Goal: Information Seeking & Learning: Learn about a topic

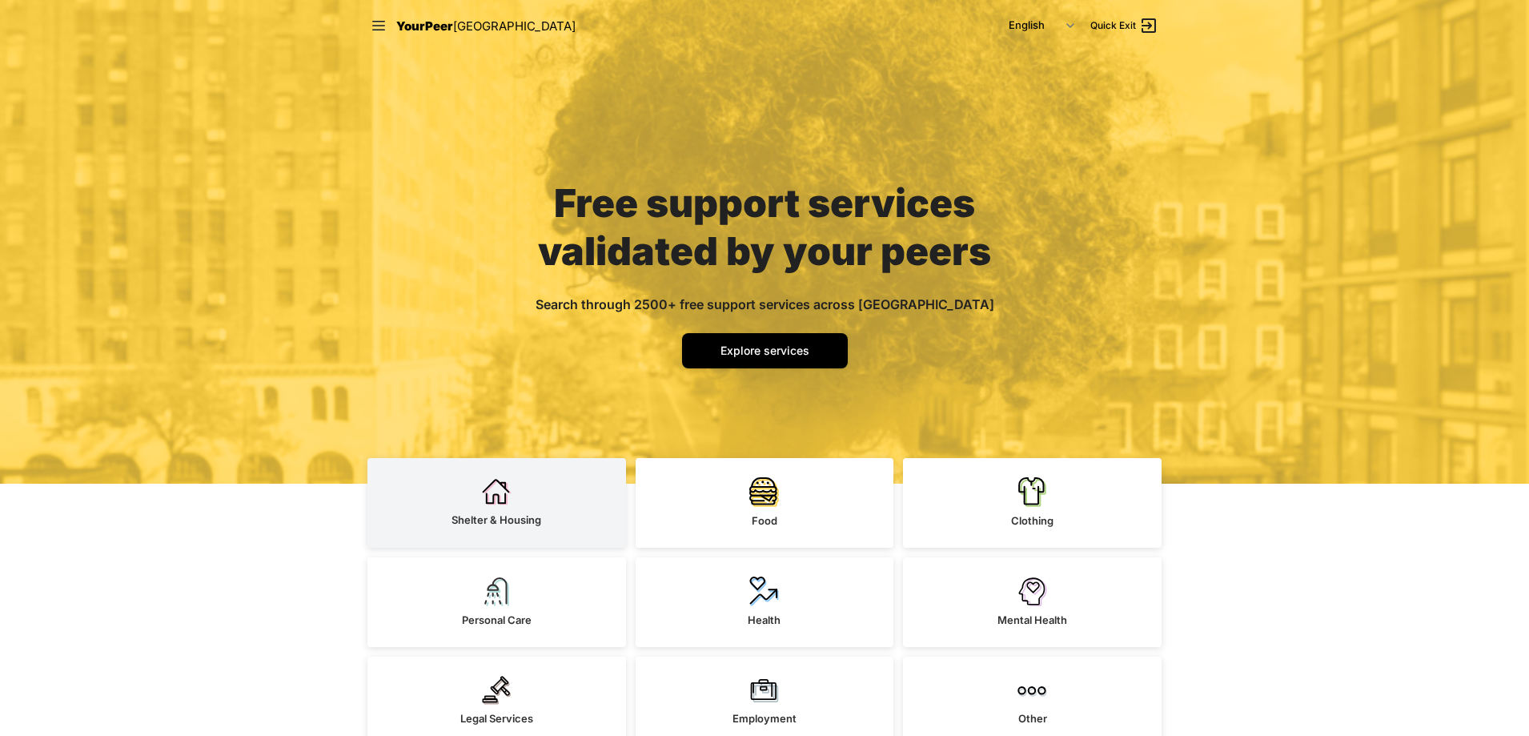
click at [516, 503] on link "Shelter & Housing" at bounding box center [496, 503] width 259 height 90
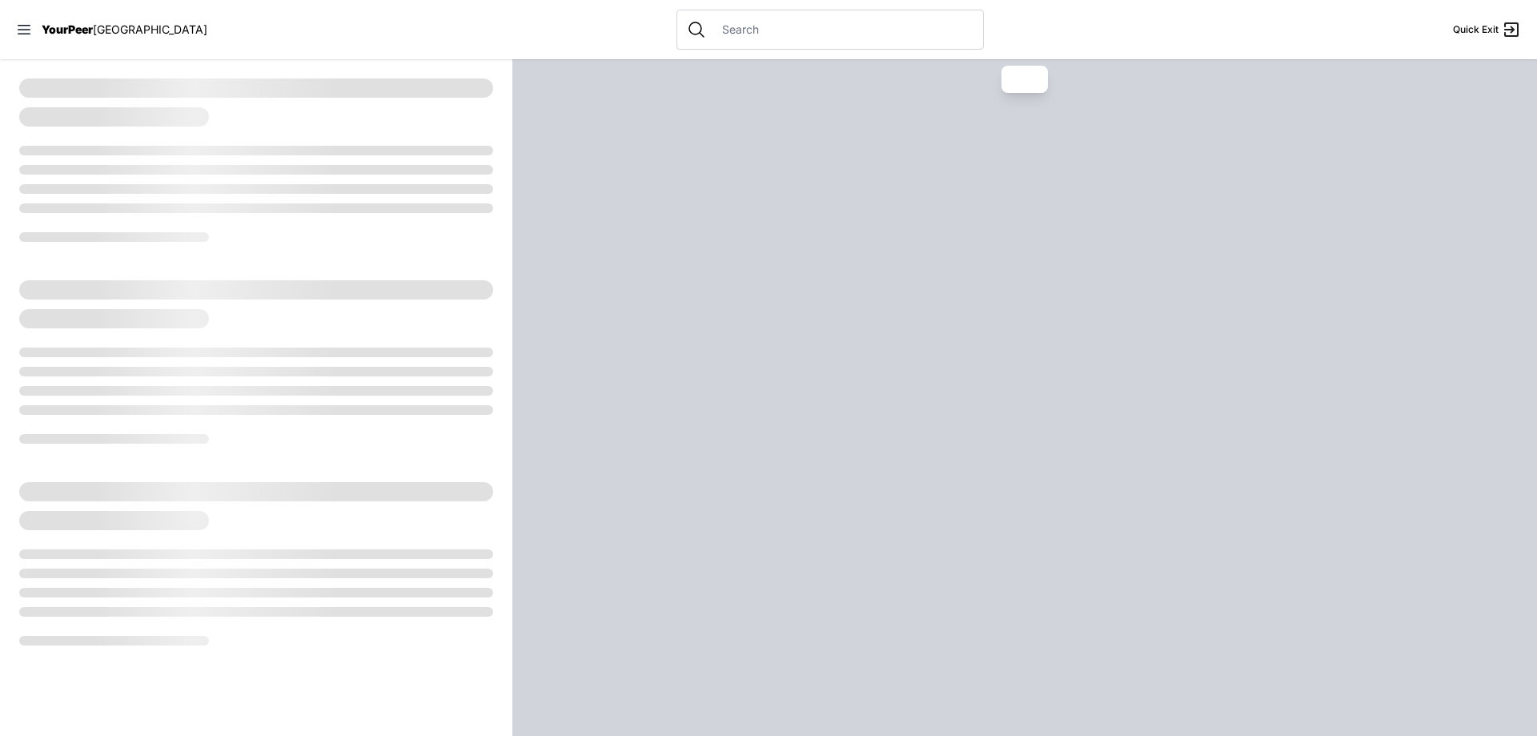
select select "recentlyUpdated"
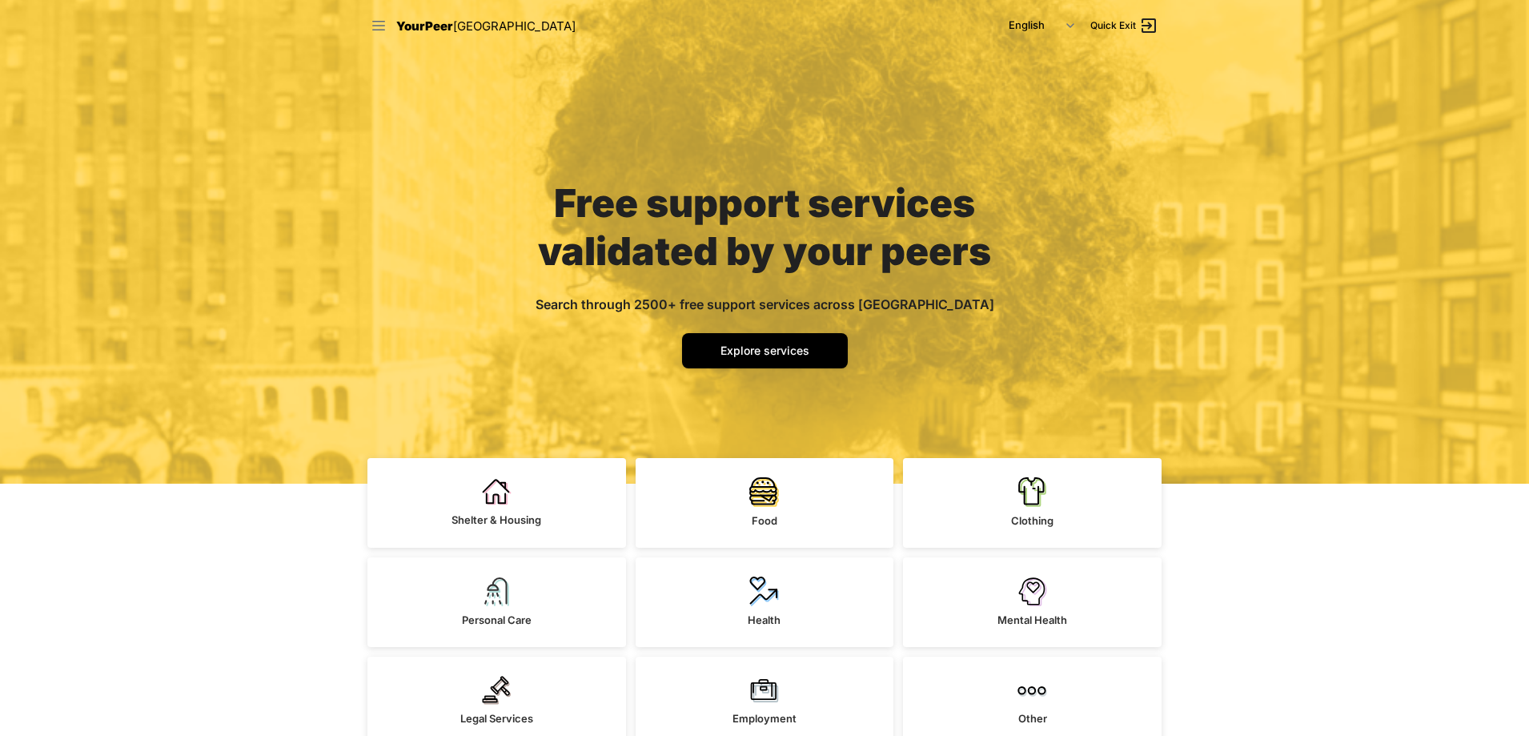
click at [381, 26] on icon at bounding box center [378, 26] width 13 height 10
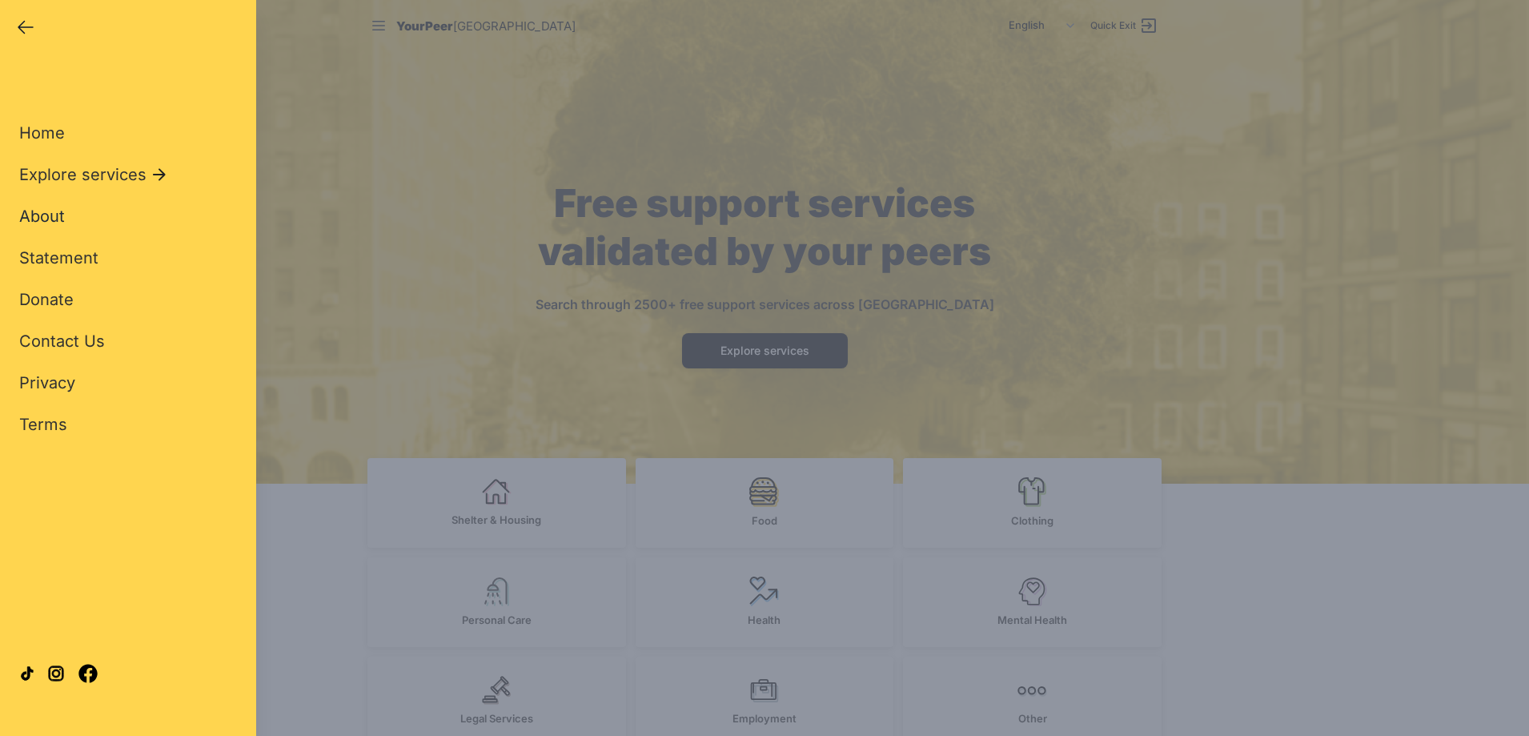
click at [50, 211] on span "About" at bounding box center [42, 216] width 46 height 19
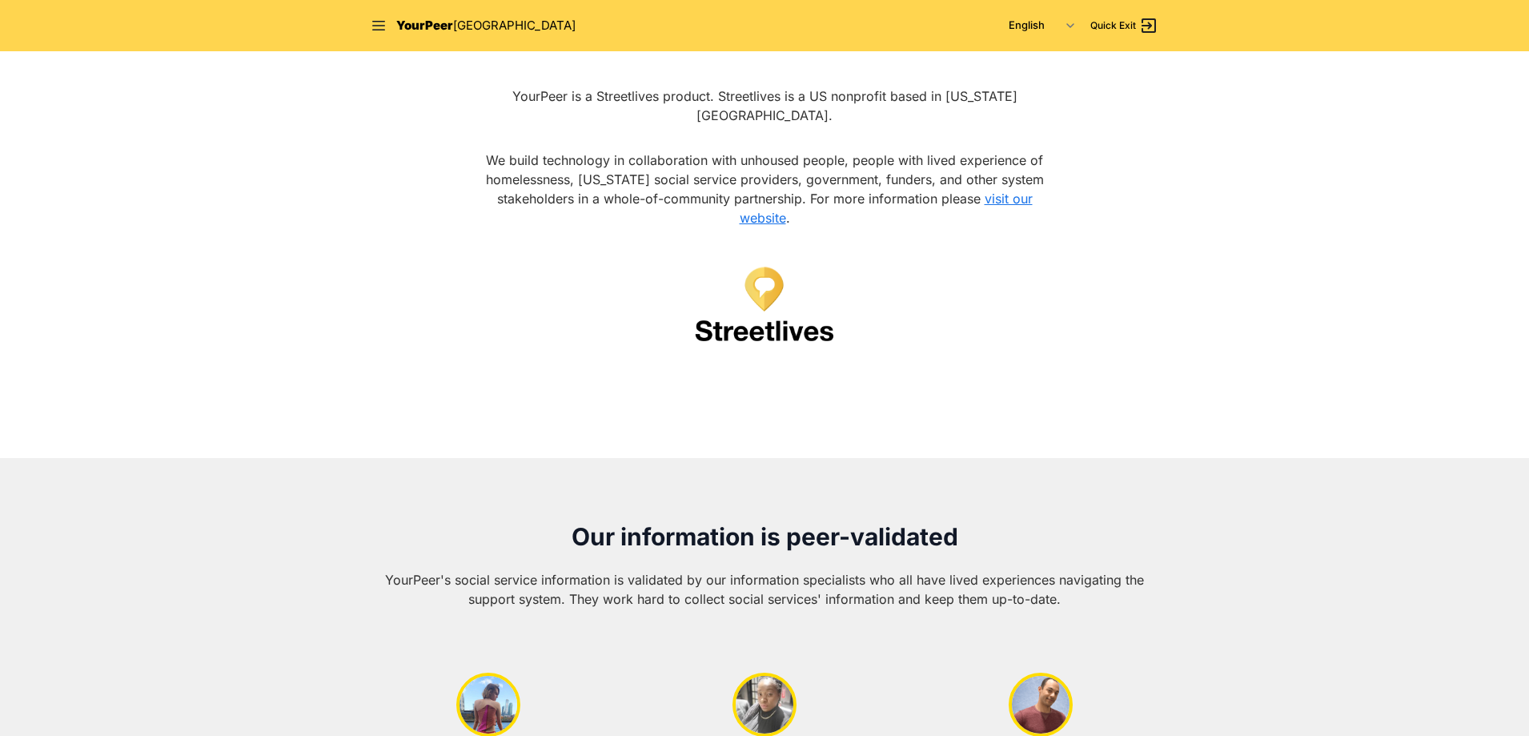
scroll to position [320, 0]
